Goal: Task Accomplishment & Management: Complete application form

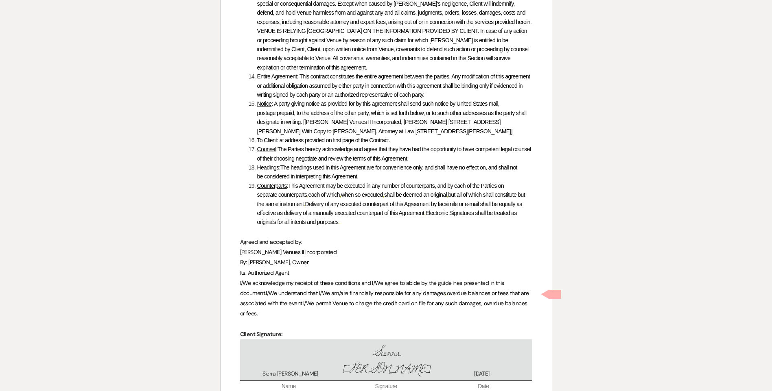
scroll to position [3929, 0]
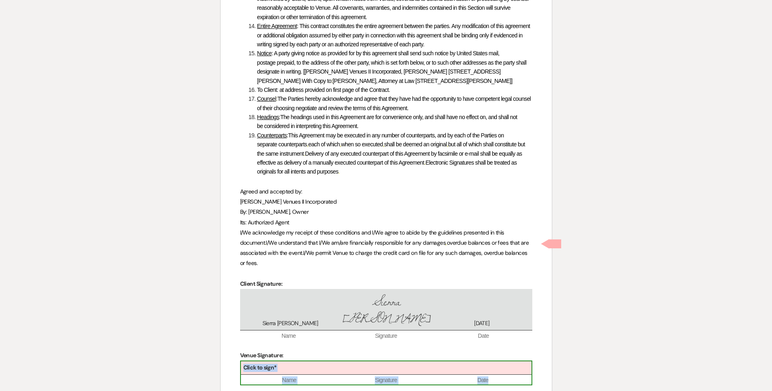
click at [321, 362] on div "Click to sign*" at bounding box center [386, 368] width 290 height 13
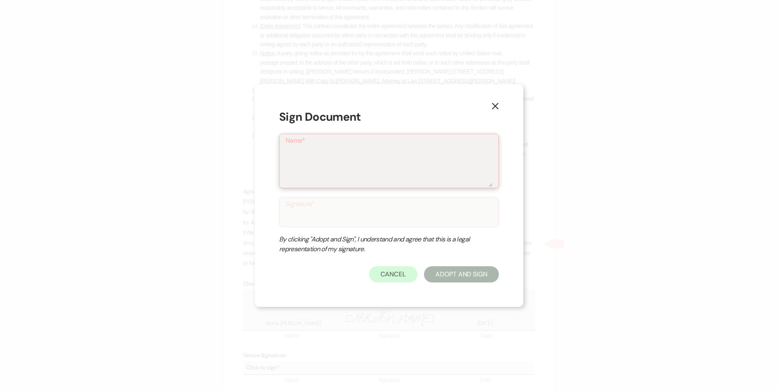
click at [346, 166] on textarea "Name*" at bounding box center [389, 166] width 207 height 41
type textarea "[PERSON_NAME]"
type input "[PERSON_NAME]"
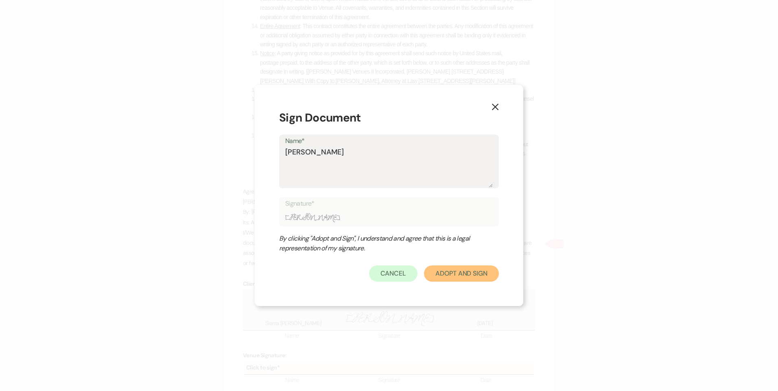
click at [450, 276] on button "Adopt And Sign" at bounding box center [461, 274] width 75 height 16
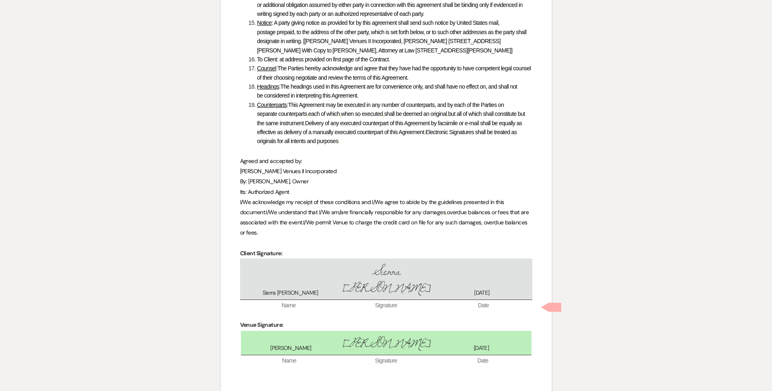
scroll to position [3963, 0]
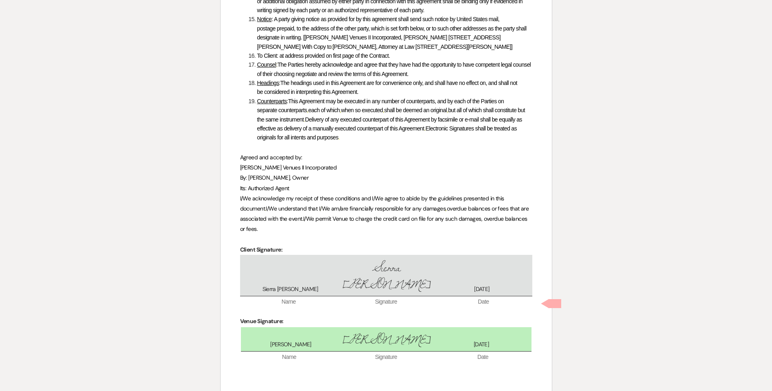
checkbox input "true"
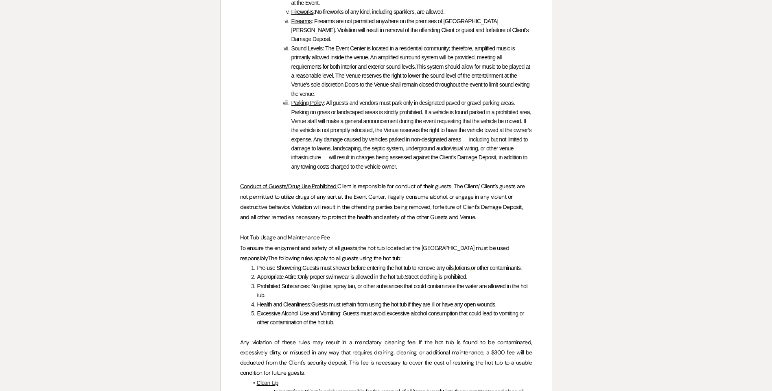
scroll to position [0, 0]
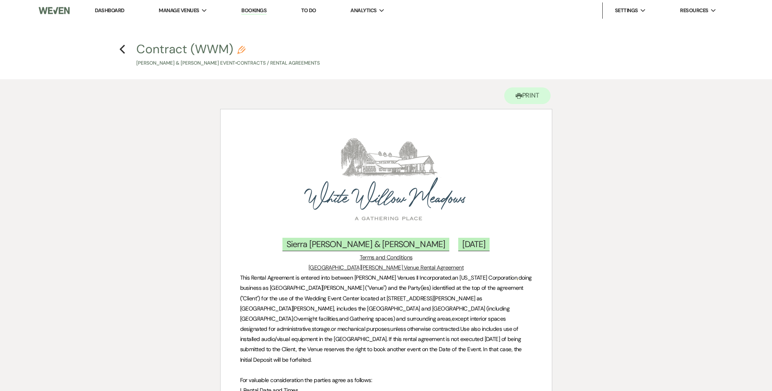
click at [111, 14] on li "Dashboard" at bounding box center [109, 10] width 37 height 16
click at [122, 8] on link "Dashboard" at bounding box center [109, 10] width 29 height 7
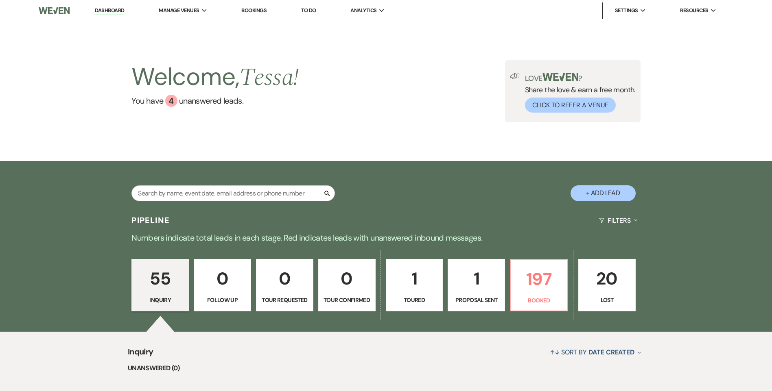
scroll to position [325, 0]
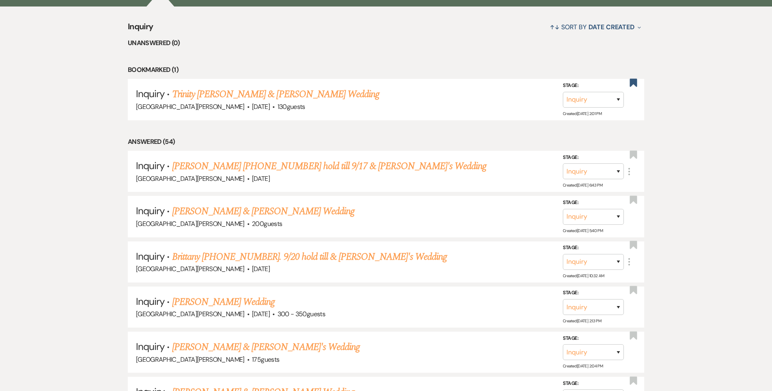
click at [312, 97] on link "Trinity [PERSON_NAME] & [PERSON_NAME] Wedding" at bounding box center [275, 94] width 207 height 15
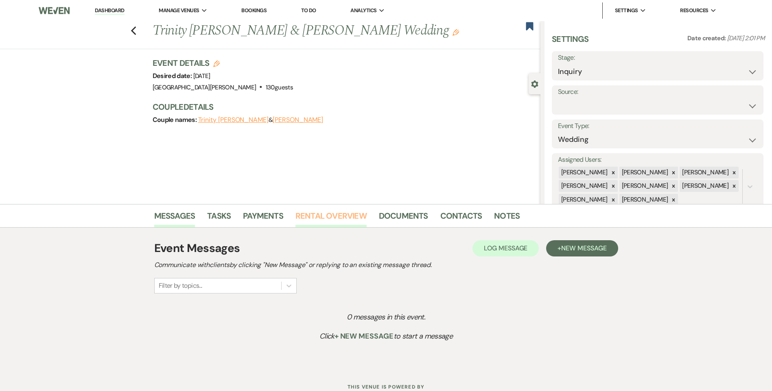
click at [345, 217] on link "Rental Overview" at bounding box center [330, 218] width 71 height 18
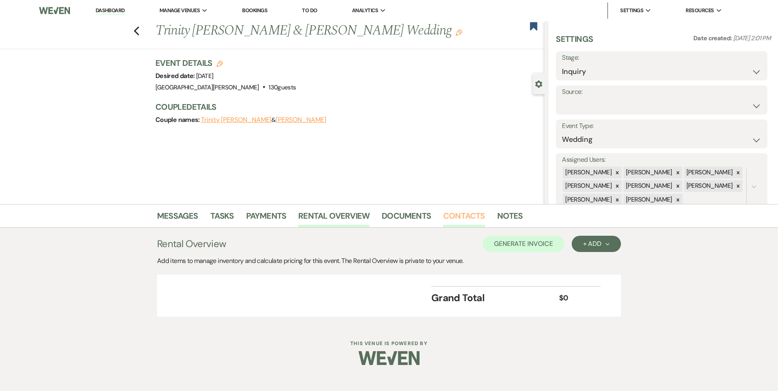
click at [470, 219] on link "Contacts" at bounding box center [464, 218] width 42 height 18
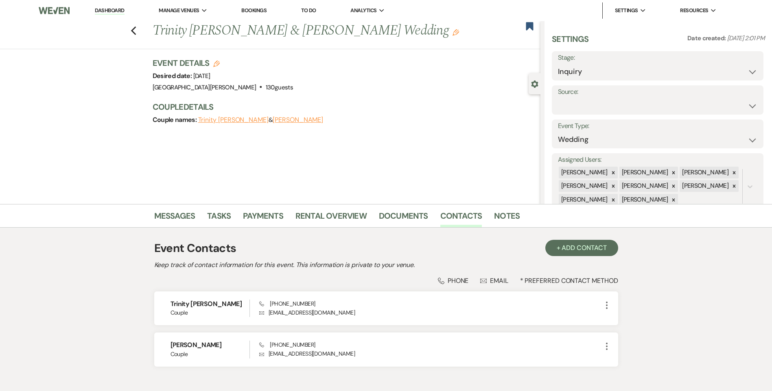
click at [141, 35] on div "Previous Trinity [PERSON_NAME] & [PERSON_NAME] Wedding Edit Bookmark" at bounding box center [268, 35] width 544 height 28
drag, startPoint x: 140, startPoint y: 29, endPoint x: 135, endPoint y: 29, distance: 5.3
click at [140, 29] on div "Previous Trinity [PERSON_NAME] & [PERSON_NAME] Wedding Edit Bookmark" at bounding box center [268, 35] width 544 height 28
click at [125, 29] on div "Previous Trinity [PERSON_NAME] & [PERSON_NAME] Wedding Edit Bookmark" at bounding box center [268, 35] width 544 height 28
click at [137, 29] on icon "Previous" at bounding box center [134, 31] width 6 height 10
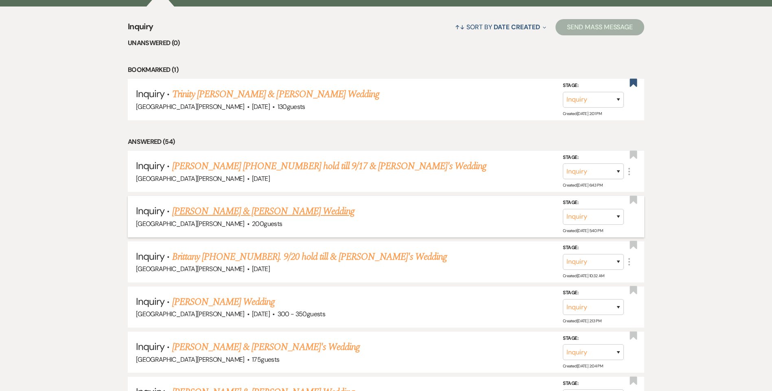
scroll to position [122, 0]
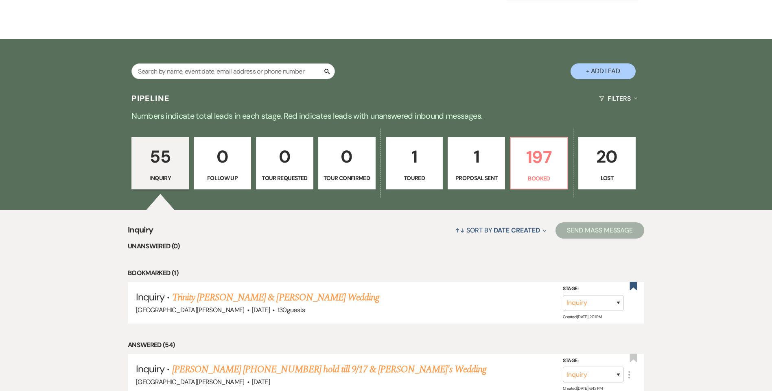
click at [467, 161] on p "1" at bounding box center [476, 156] width 47 height 27
select select "6"
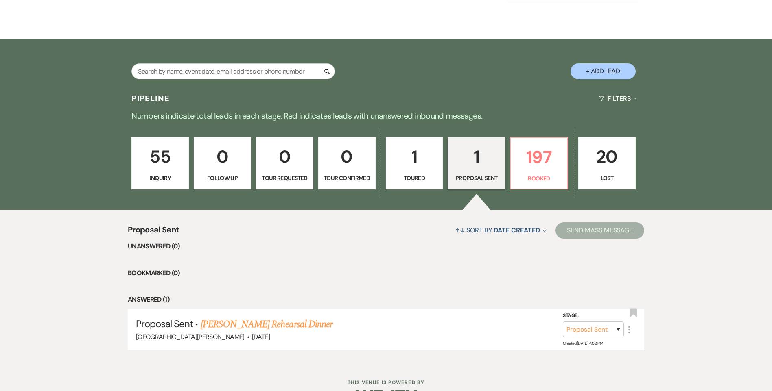
click at [425, 164] on p "1" at bounding box center [414, 156] width 47 height 27
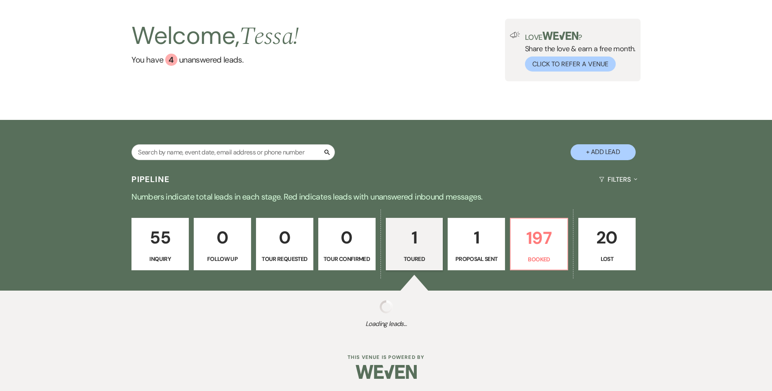
select select "5"
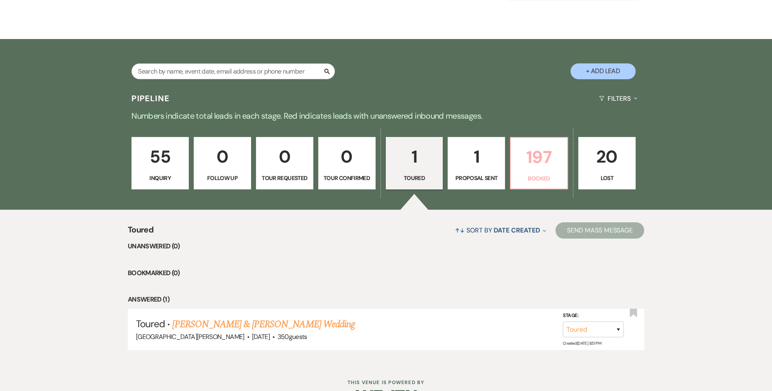
click at [539, 169] on p "197" at bounding box center [538, 157] width 47 height 27
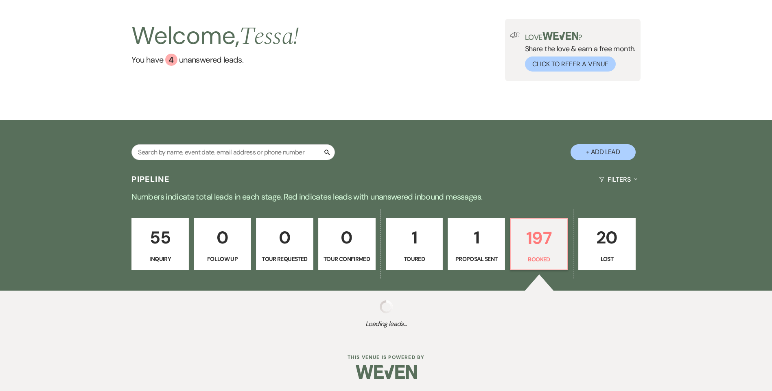
scroll to position [41, 0]
click at [276, 224] on p "0" at bounding box center [284, 237] width 47 height 27
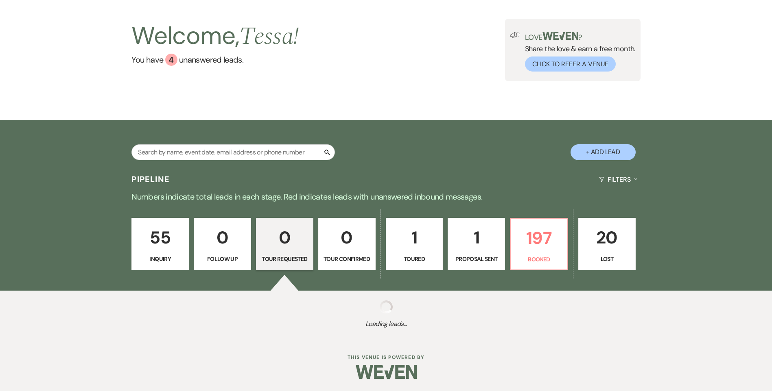
scroll to position [61, 0]
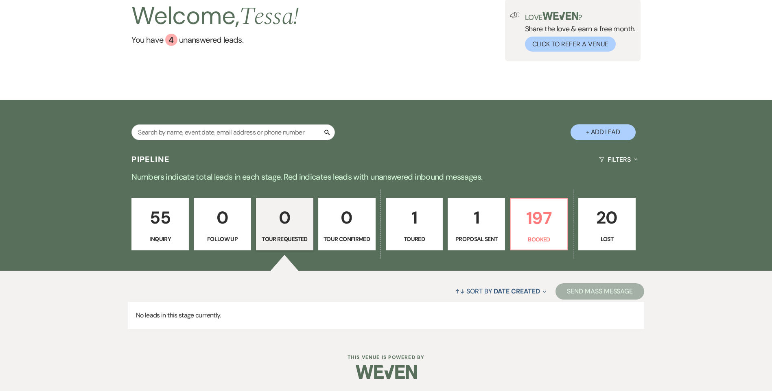
click at [276, 153] on div "Pipeline Filters Expand" at bounding box center [386, 160] width 586 height 22
click at [266, 122] on div "Search + Add Lead" at bounding box center [386, 125] width 586 height 43
click at [262, 131] on input "text" at bounding box center [232, 132] width 203 height 16
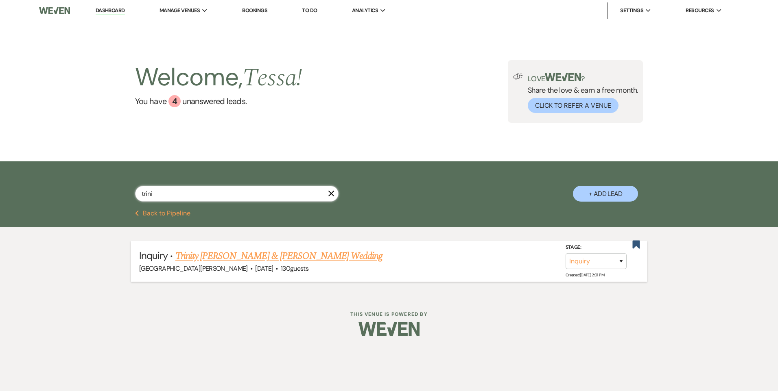
type input "trini"
click at [334, 250] on link "Trinity [PERSON_NAME] & [PERSON_NAME] Wedding" at bounding box center [278, 256] width 207 height 15
